Goal: Transaction & Acquisition: Purchase product/service

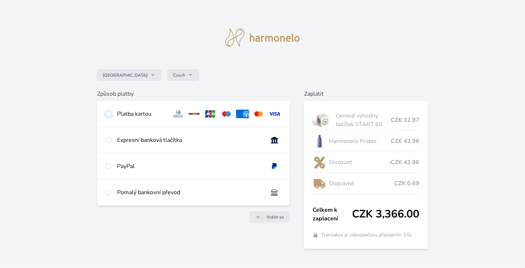
click at [109, 112] on input "radio" at bounding box center [109, 114] width 6 height 6
radio input "true"
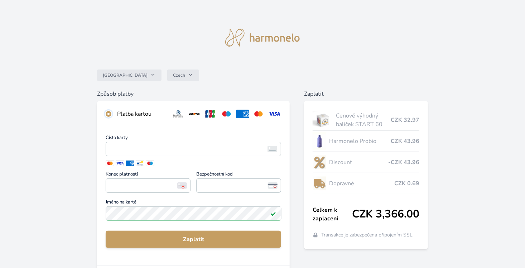
click at [109, 112] on input "radio" at bounding box center [109, 114] width 6 height 6
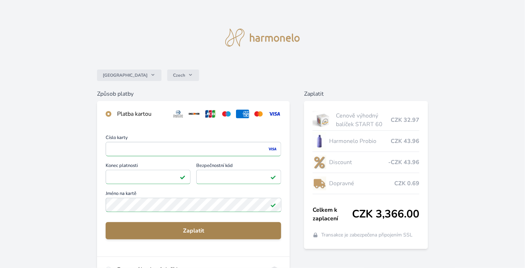
click at [193, 232] on span "Zaplatit" at bounding box center [193, 230] width 164 height 9
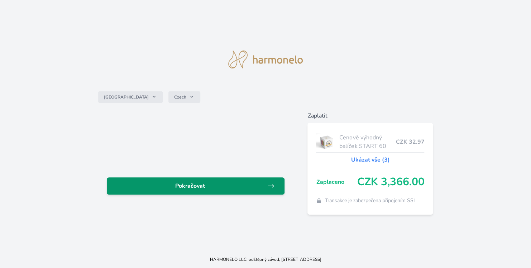
click at [221, 186] on span "Pokračovat" at bounding box center [189, 186] width 155 height 9
